Goal: Complete application form

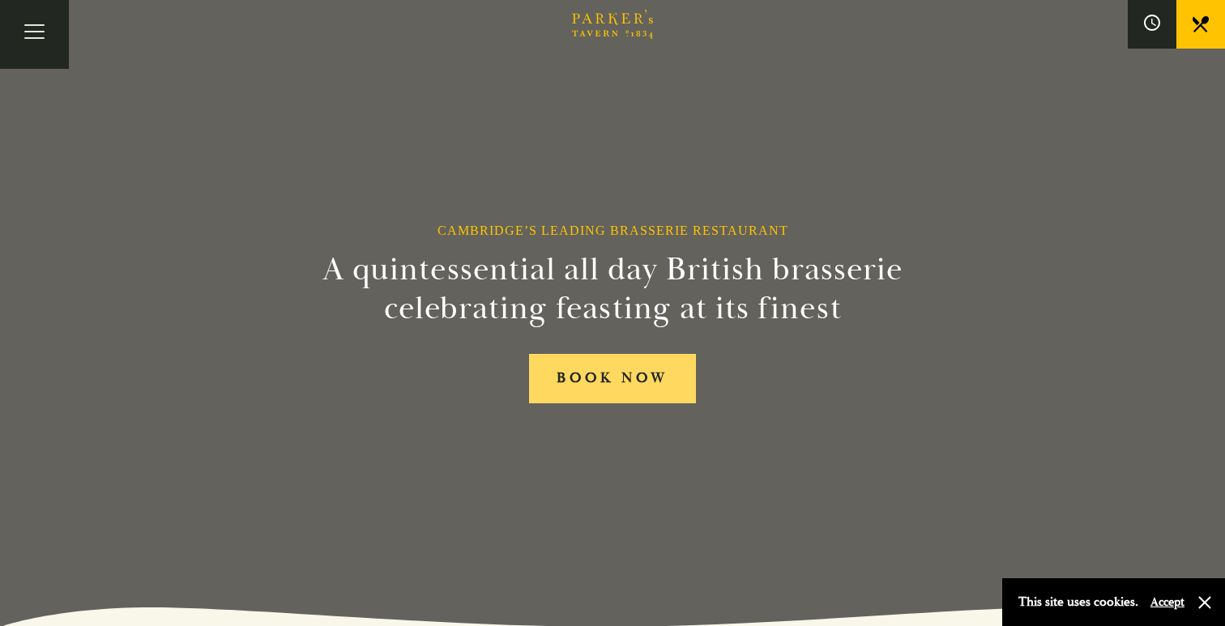
click at [591, 398] on link "BOOK NOW" at bounding box center [612, 378] width 167 height 49
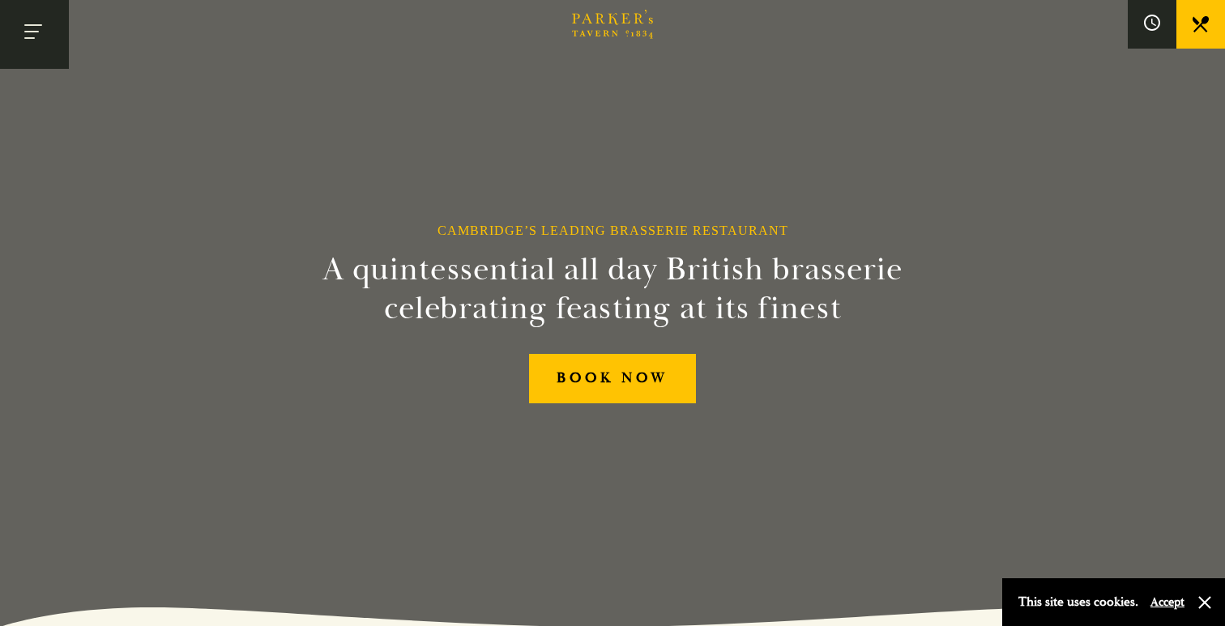
click at [45, 35] on button "Toggle navigation" at bounding box center [34, 34] width 69 height 69
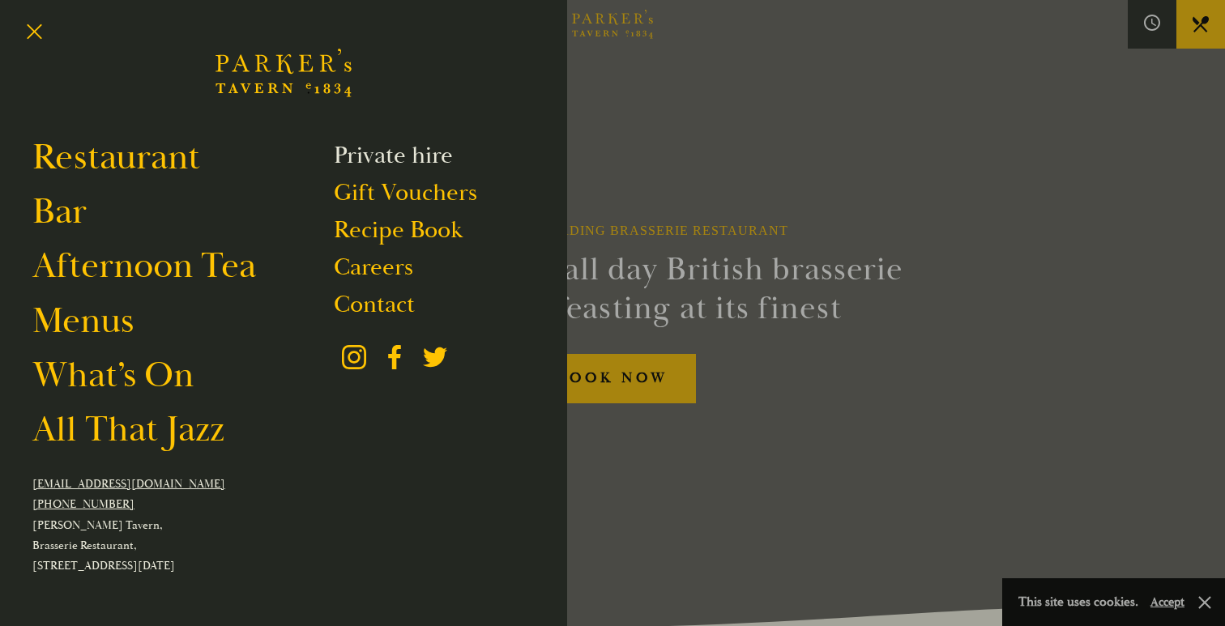
click at [397, 147] on link "Private hire" at bounding box center [393, 155] width 119 height 31
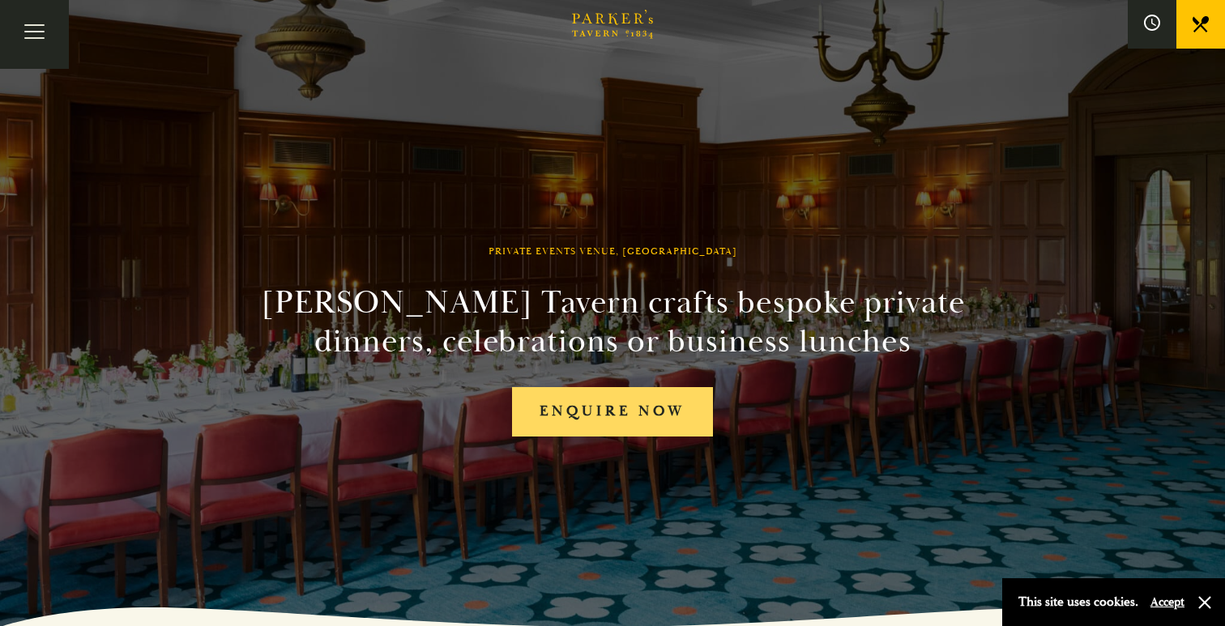
click at [619, 423] on link "Enquire now" at bounding box center [612, 411] width 201 height 49
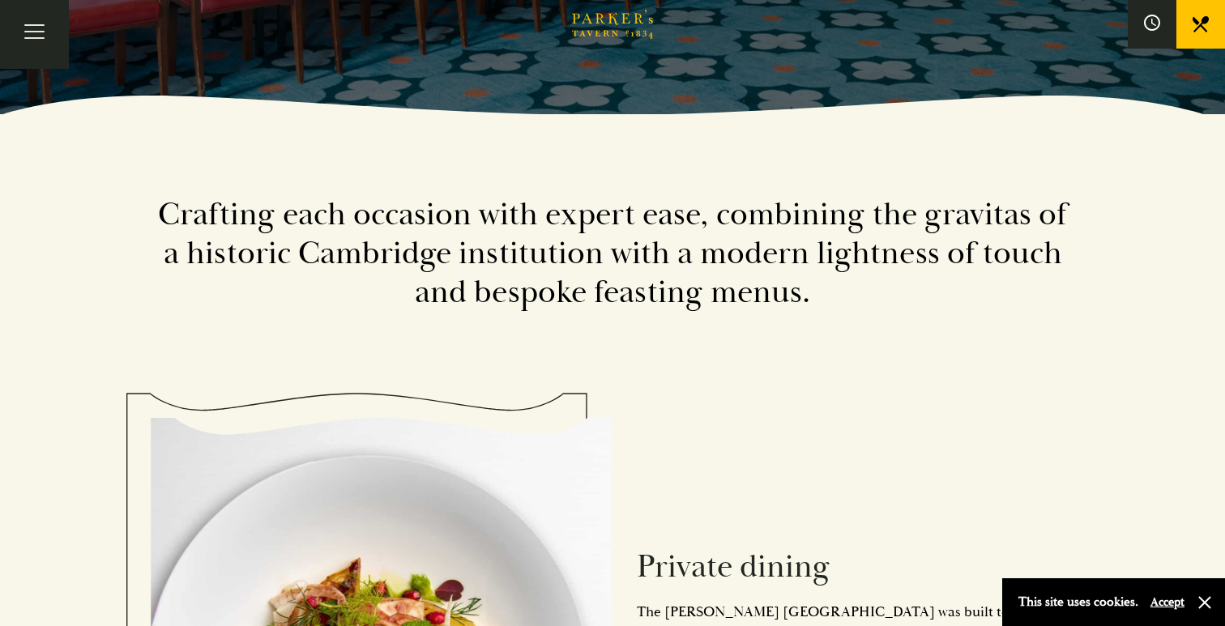
scroll to position [151, 0]
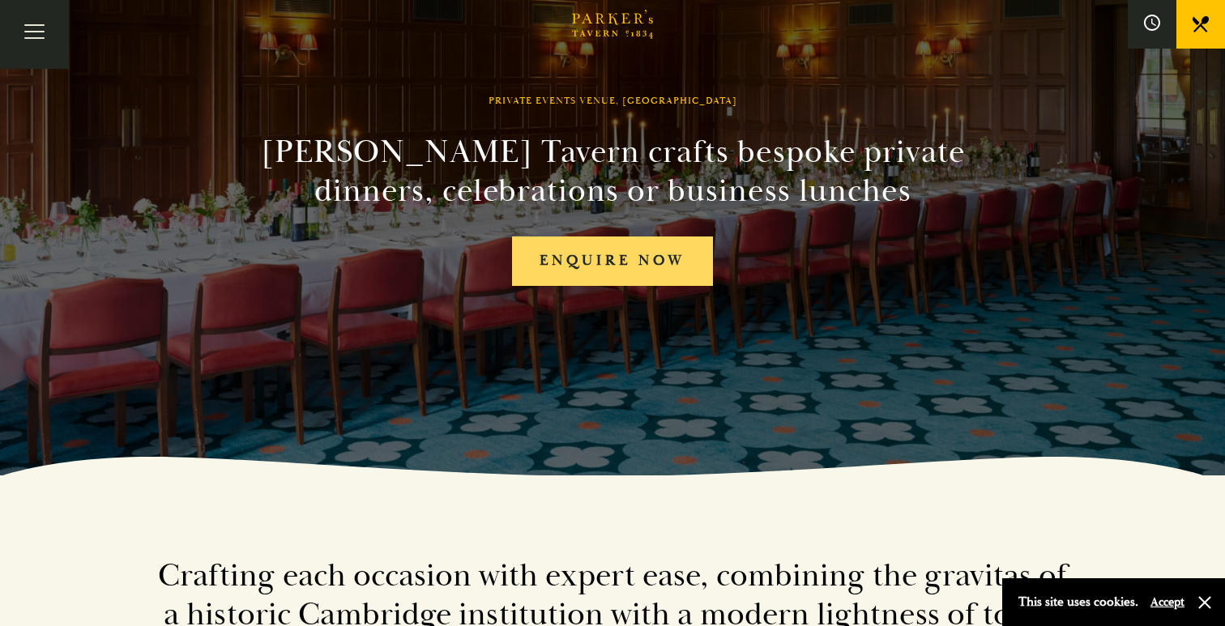
click at [618, 266] on link "Enquire now" at bounding box center [612, 261] width 201 height 49
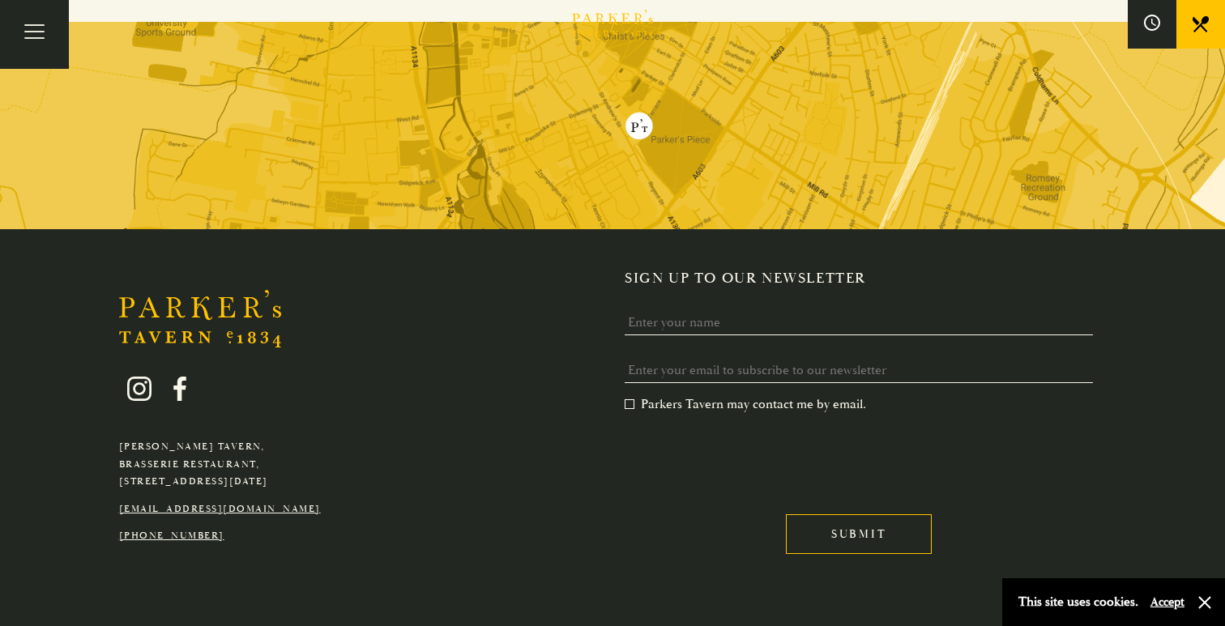
scroll to position [953, 0]
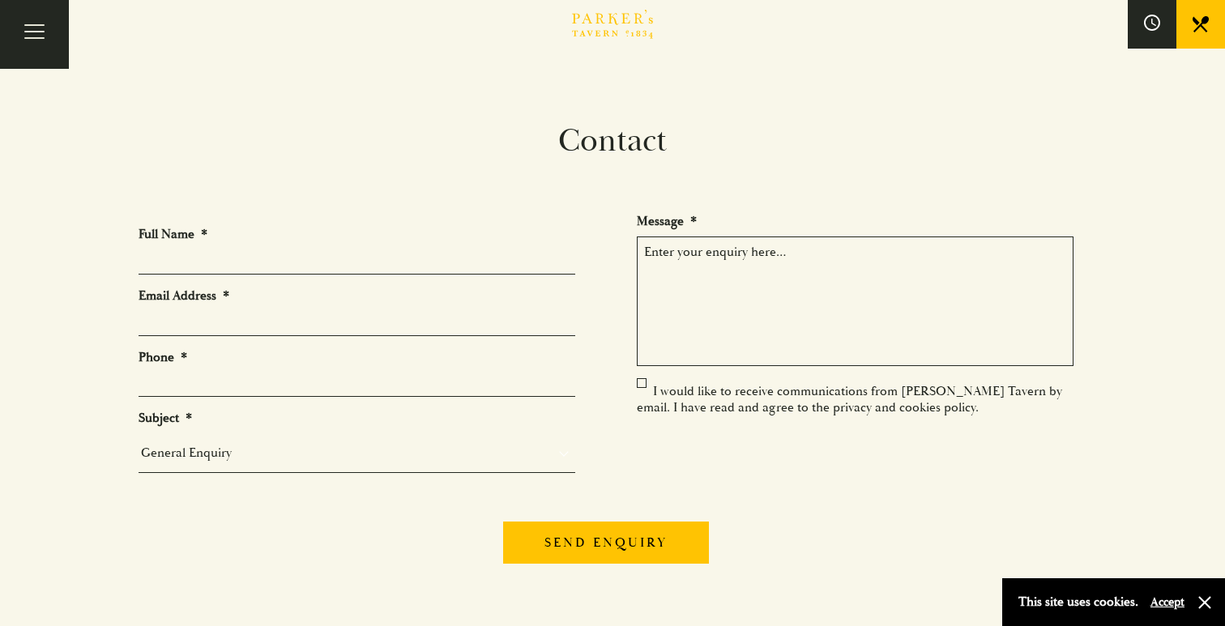
click at [397, 229] on li "Full Name *" at bounding box center [363, 250] width 450 height 49
click at [386, 247] on li "Full Name *" at bounding box center [363, 250] width 450 height 49
click at [360, 258] on input "Full Name *" at bounding box center [356, 261] width 437 height 25
type input "Anna Brown"
type input "ab3124@cam.ac.uk"
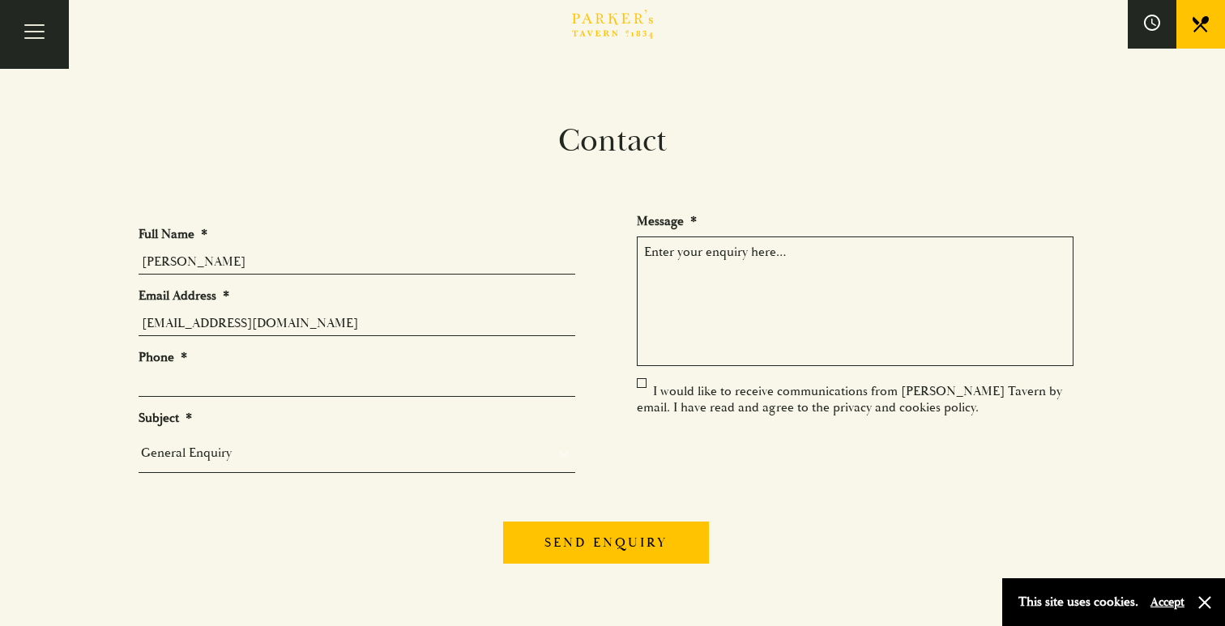
type input "07845612969"
click at [230, 383] on input "07845612969" at bounding box center [356, 384] width 437 height 25
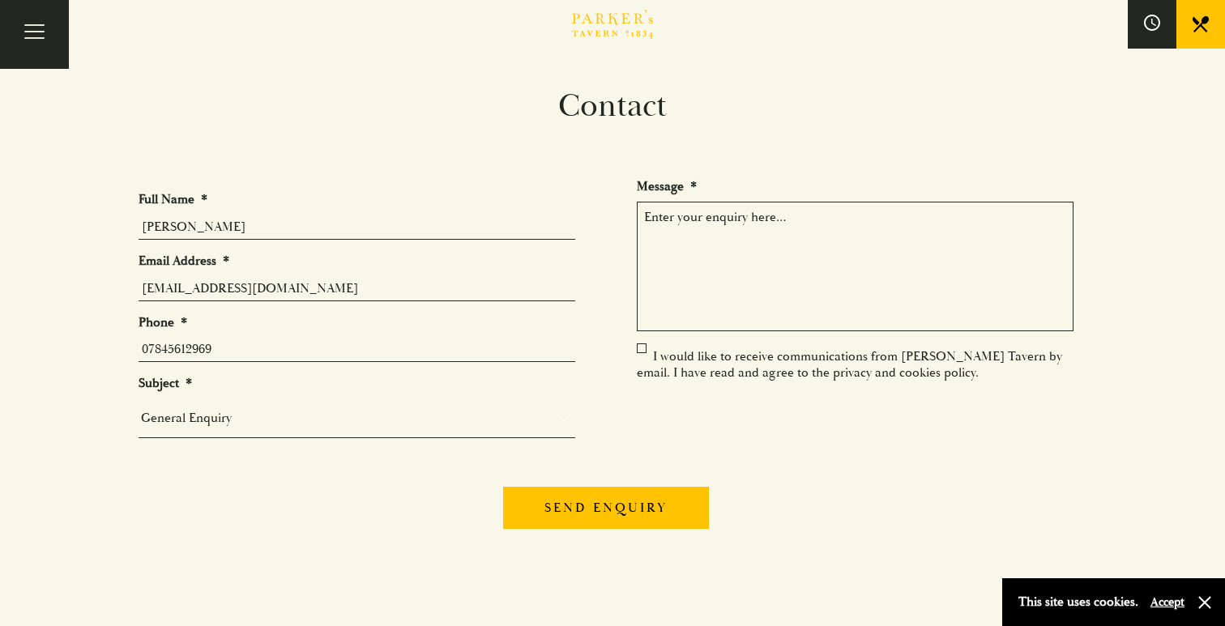
scroll to position [56, 0]
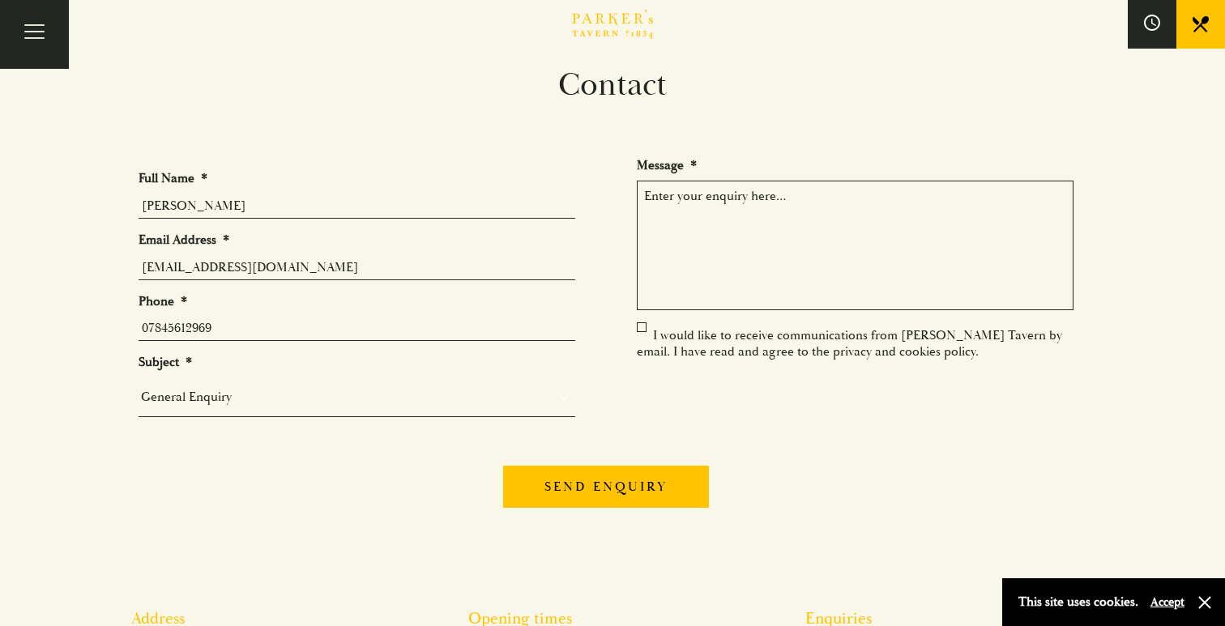
click at [224, 394] on select "General Enquiry Private Bookings Group Bookings Events" at bounding box center [356, 397] width 437 height 23
select select "Group Bookings"
click at [138, 386] on select "General Enquiry Private Bookings Group Bookings Events" at bounding box center [356, 397] width 437 height 23
click at [265, 406] on select "General Enquiry Private Bookings Group Bookings Events" at bounding box center [356, 397] width 437 height 23
click at [800, 250] on textarea "Message *" at bounding box center [855, 246] width 437 height 130
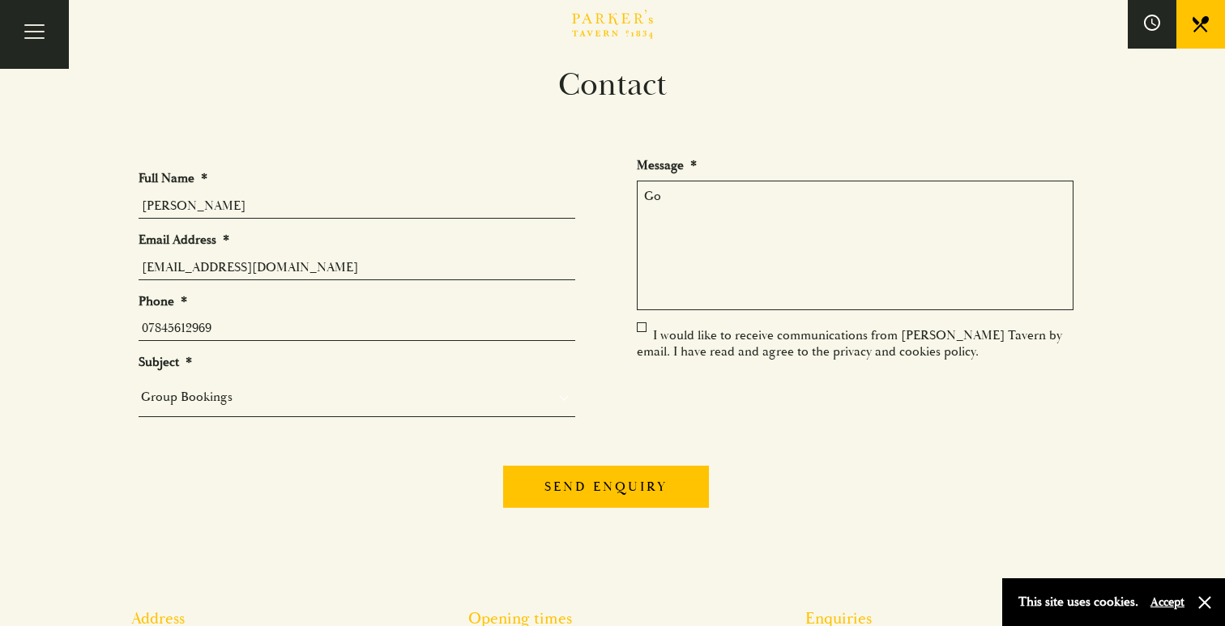
type textarea "G"
type textarea "H"
click at [996, 195] on textarea "I am looking around for somewhere for our lab group have our christmas dinner in" at bounding box center [855, 246] width 437 height 130
click at [807, 207] on textarea "I am looking around for somewhere for our lab group have our Christmas dinner in" at bounding box center [855, 246] width 437 height 130
click at [846, 199] on textarea "I am looking around for somewhere for our lab group have our Christmas dinner i…" at bounding box center [855, 246] width 437 height 130
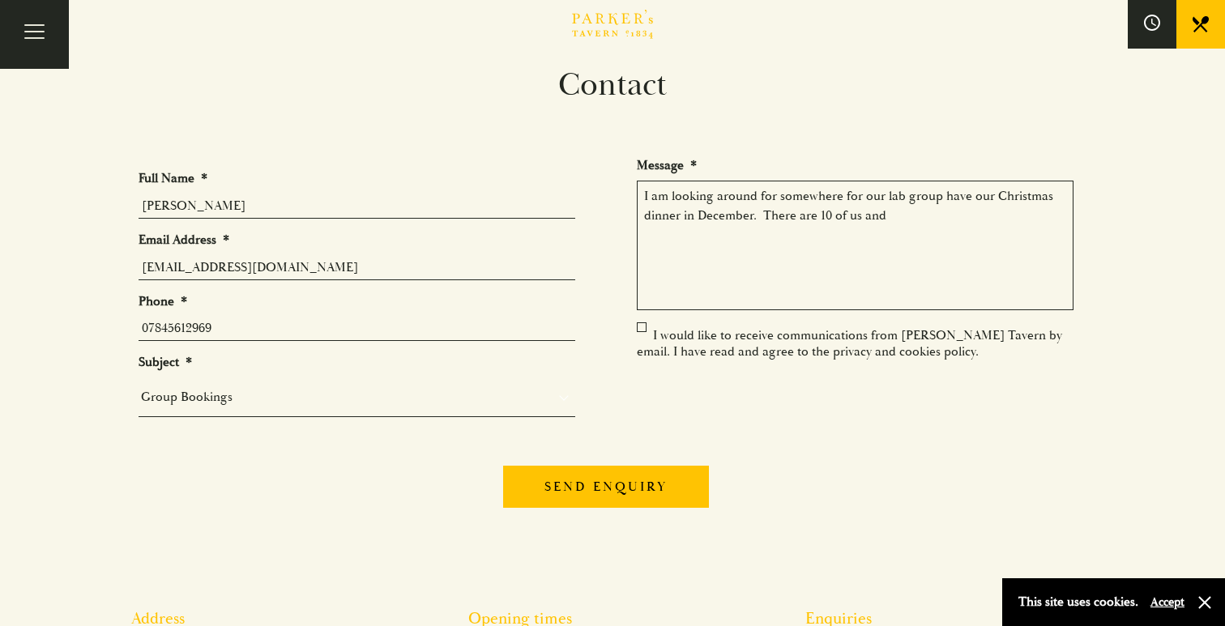
click at [774, 198] on textarea "I am looking around for somewhere for our lab group have our Christmas dinner i…" at bounding box center [855, 246] width 437 height 130
click at [639, 190] on textarea "I am looking around for somewhere for our lab group have our Christmas dinner i…" at bounding box center [855, 246] width 437 height 130
click at [918, 217] on textarea "I am looking around for somewhere for our lab group have our Christmas dinner i…" at bounding box center [855, 246] width 437 height 130
click at [738, 208] on textarea "Hello, I would like to enquire about booking a Christmas Dinner for a group of …" at bounding box center [855, 246] width 437 height 130
click at [841, 219] on textarea "Hello, I would like to enquire about booking a Christmas Dinner for a group of …" at bounding box center [855, 246] width 437 height 130
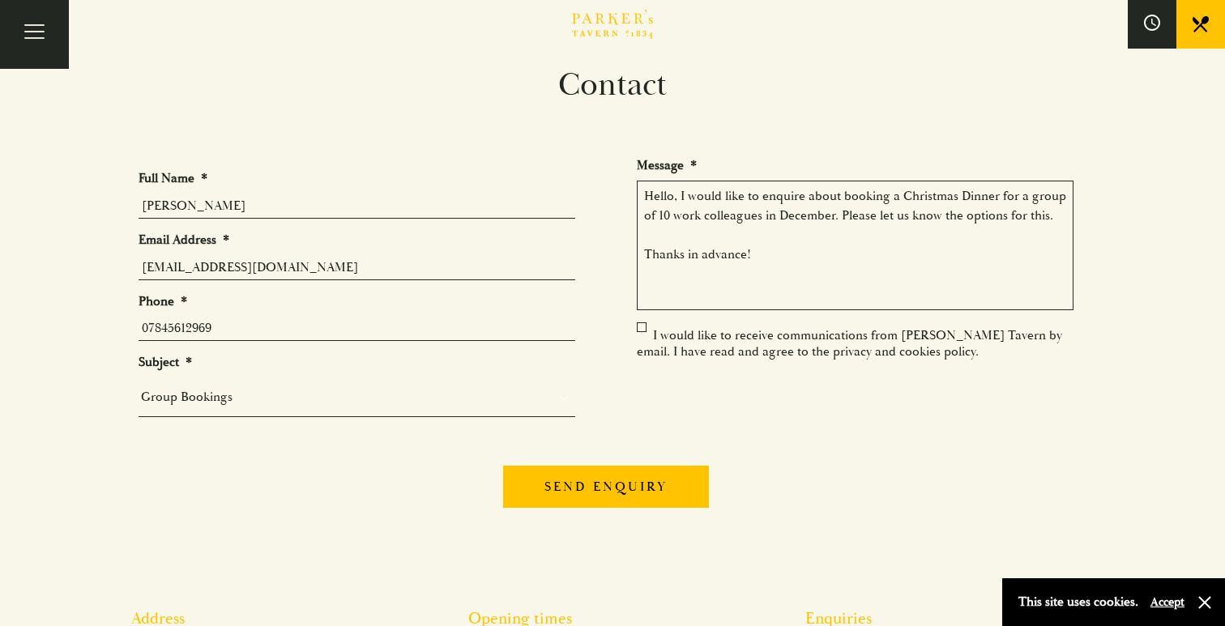
type textarea "Hello, I would like to enquire about booking a Christmas Dinner for a group of …"
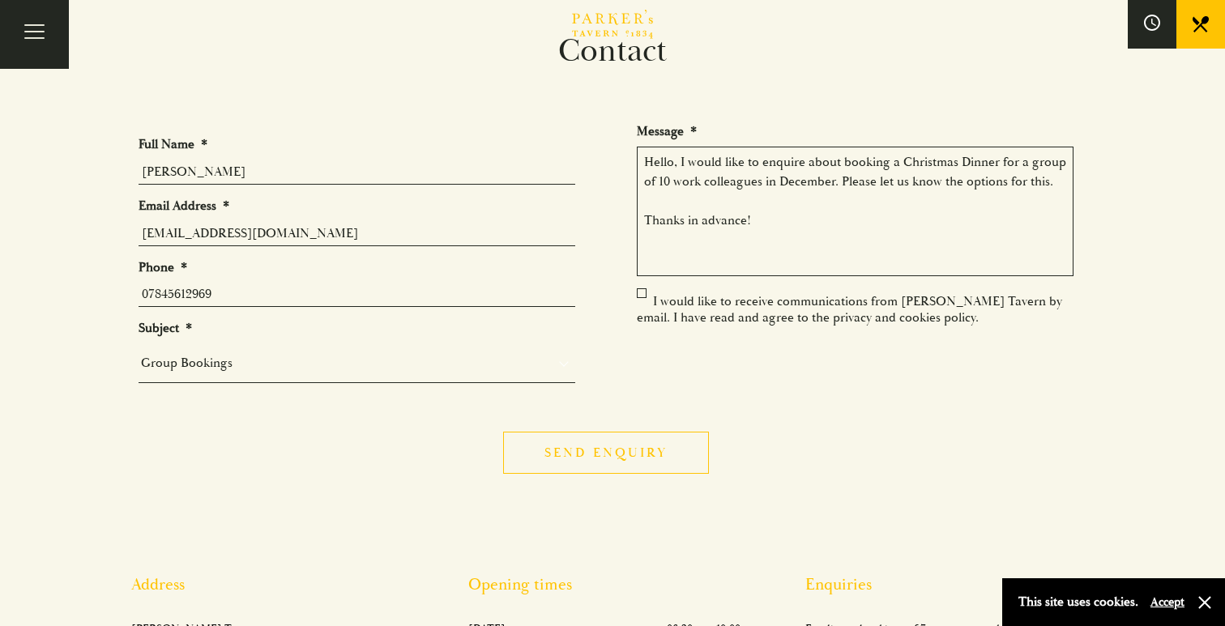
click at [579, 454] on input "Send enquiry" at bounding box center [606, 453] width 206 height 42
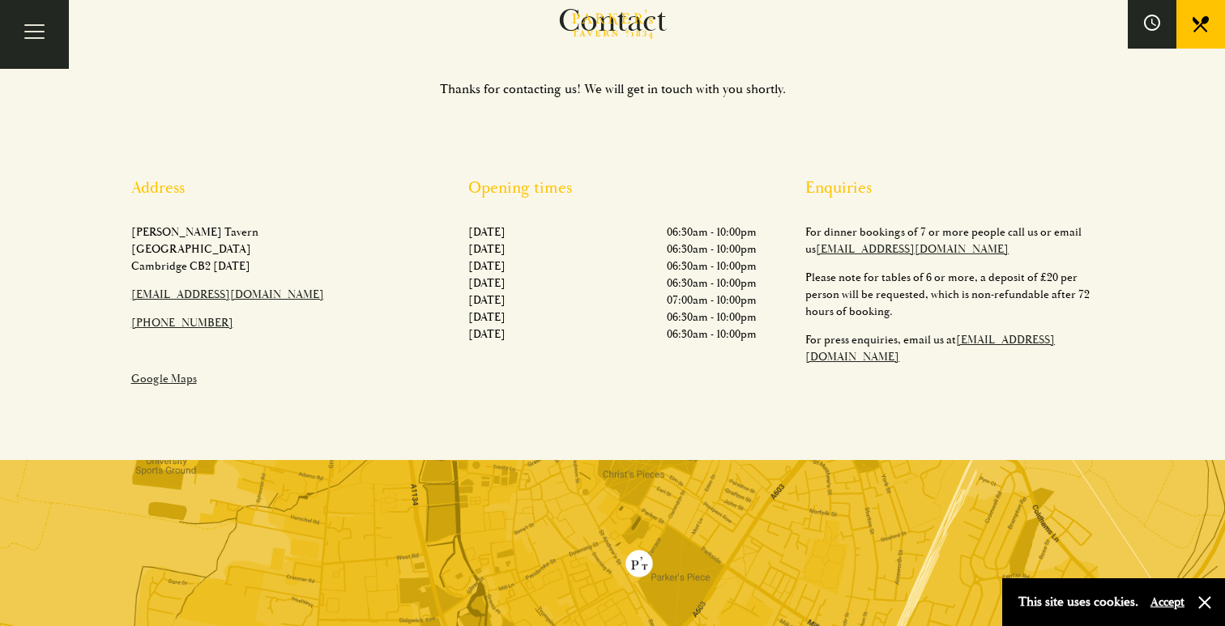
scroll to position [0, 0]
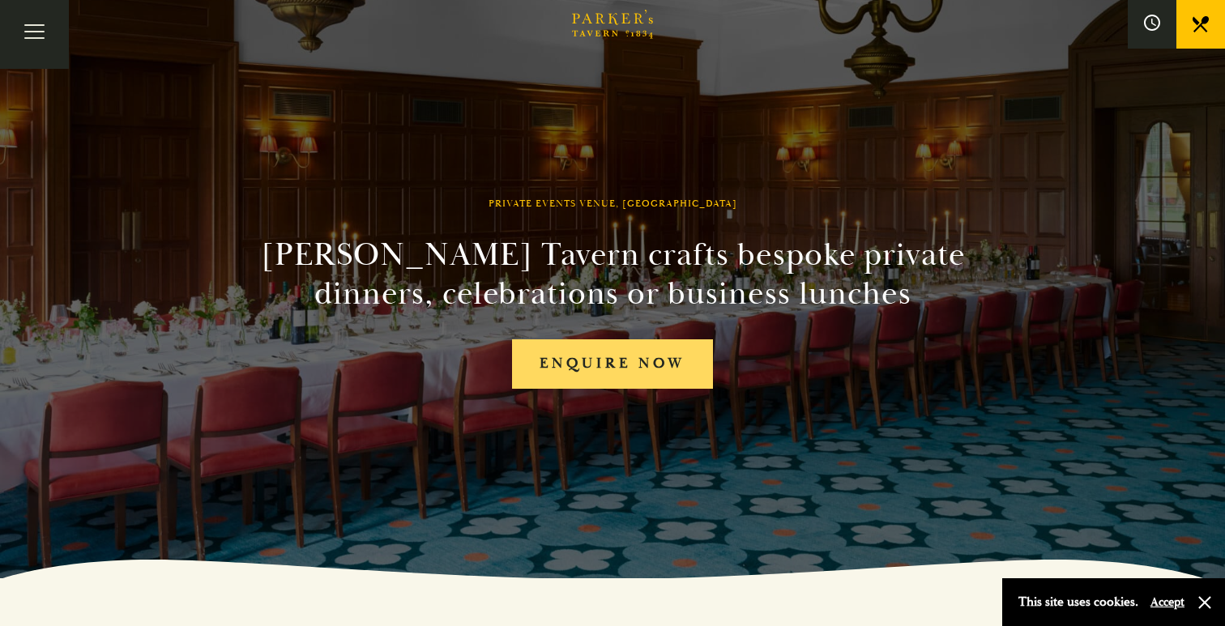
scroll to position [53, 0]
